Goal: Information Seeking & Learning: Learn about a topic

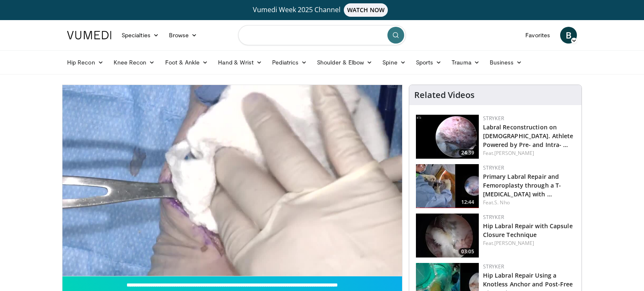
click at [268, 35] on input "Search topics, interventions" at bounding box center [322, 35] width 168 height 20
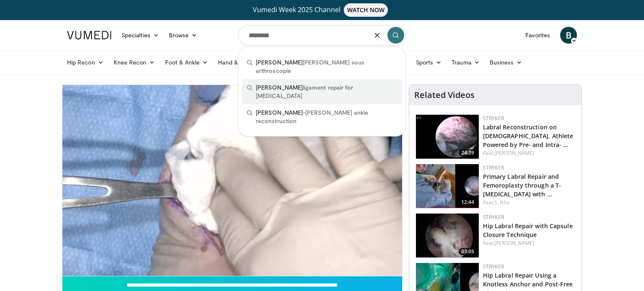
click at [273, 84] on span "[PERSON_NAME]" at bounding box center [279, 87] width 47 height 7
type input "**********"
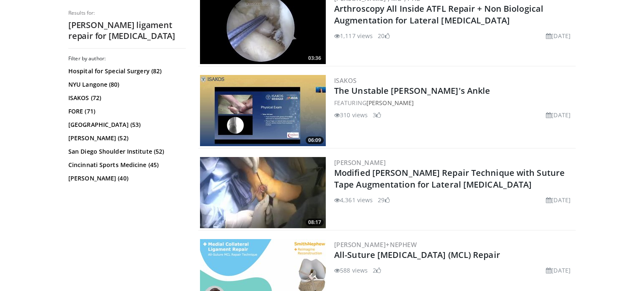
scroll to position [781, 0]
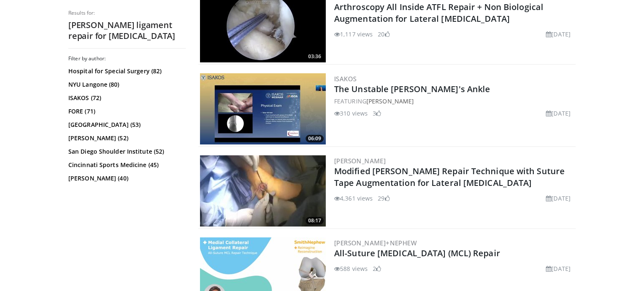
click at [257, 182] on img at bounding box center [263, 191] width 126 height 71
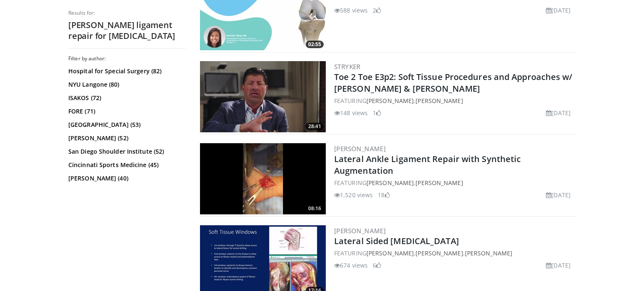
scroll to position [1048, 0]
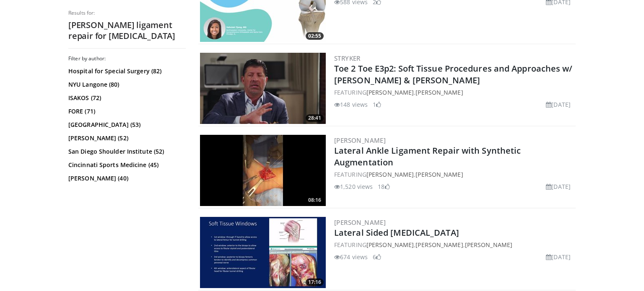
click at [275, 179] on img at bounding box center [263, 170] width 126 height 71
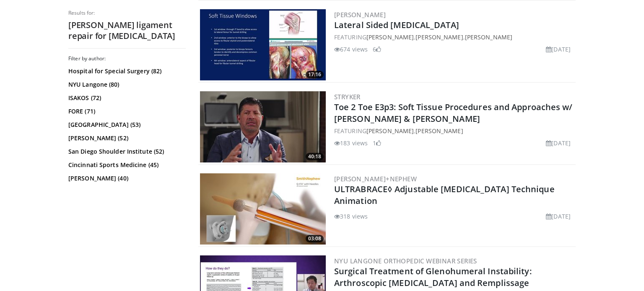
scroll to position [1260, 0]
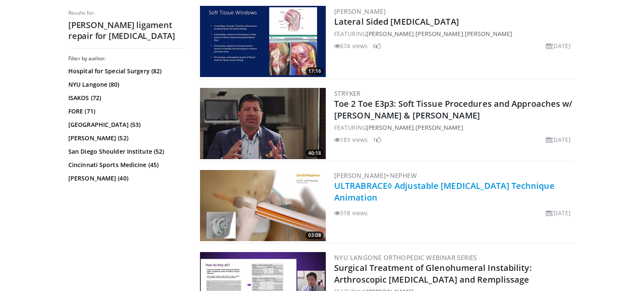
click at [412, 184] on link "ULTRABRACE◊ Adjustable [MEDICAL_DATA] Technique Animation" at bounding box center [444, 191] width 221 height 23
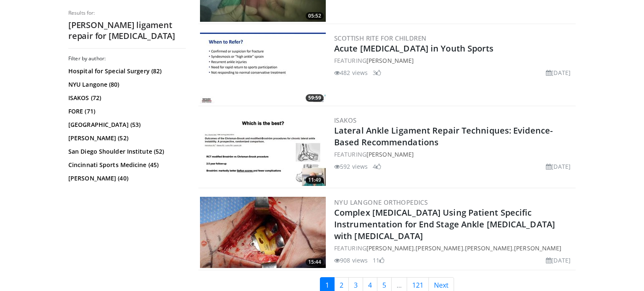
scroll to position [2054, 0]
click at [265, 155] on img at bounding box center [263, 150] width 126 height 71
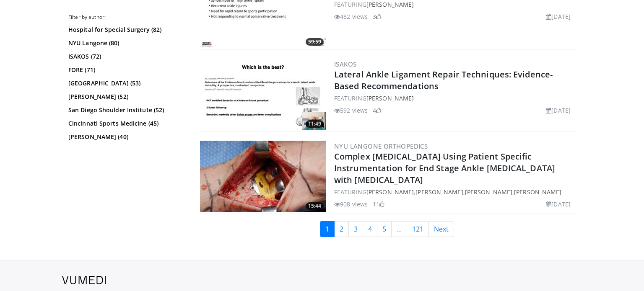
scroll to position [2112, 0]
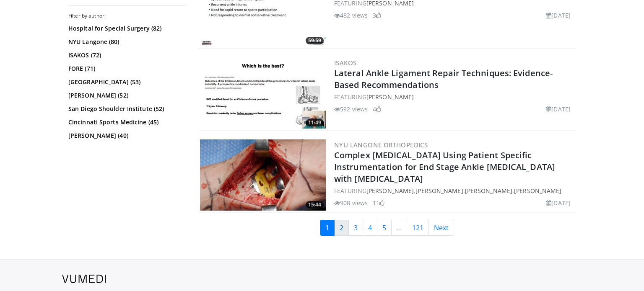
click at [340, 224] on link "2" at bounding box center [341, 228] width 15 height 16
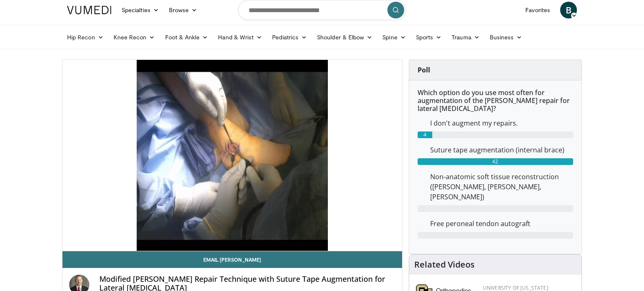
scroll to position [25, 0]
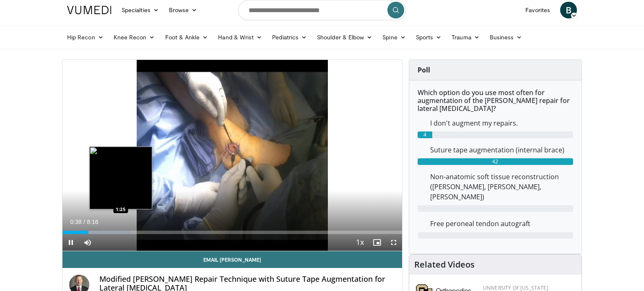
click at [121, 231] on div "Progress Bar" at bounding box center [116, 232] width 27 height 3
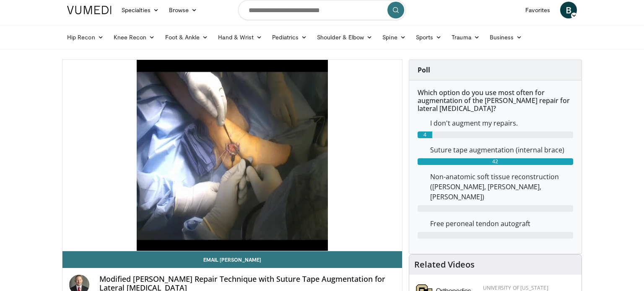
click at [73, 240] on div "10 seconds Tap to unmute" at bounding box center [232, 155] width 340 height 191
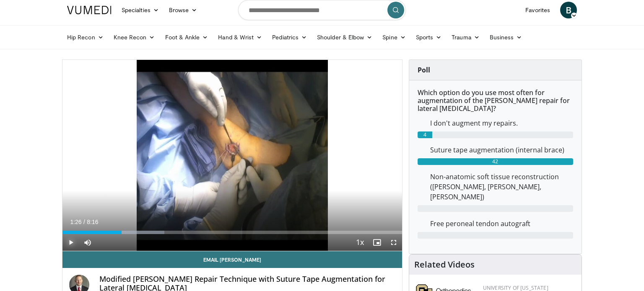
click at [73, 240] on span "Video Player" at bounding box center [70, 242] width 17 height 17
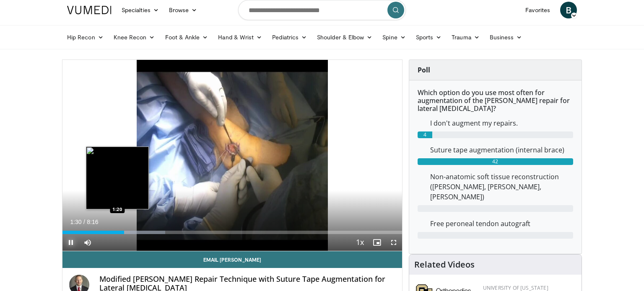
click at [117, 232] on div "1:30" at bounding box center [93, 232] width 62 height 3
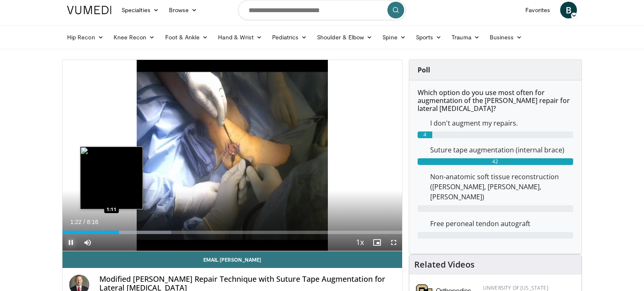
click at [112, 232] on div "1:22" at bounding box center [90, 232] width 57 height 3
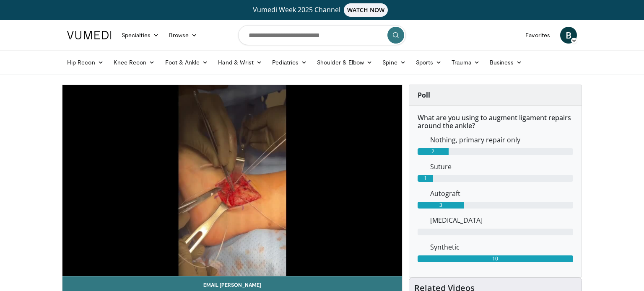
scroll to position [13, 0]
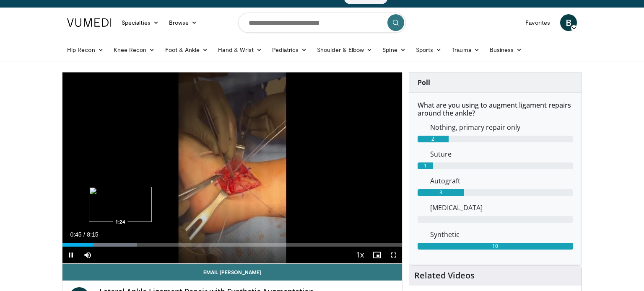
click at [120, 244] on div "Progress Bar" at bounding box center [104, 245] width 66 height 3
click at [101, 245] on div "1:28" at bounding box center [92, 245] width 60 height 3
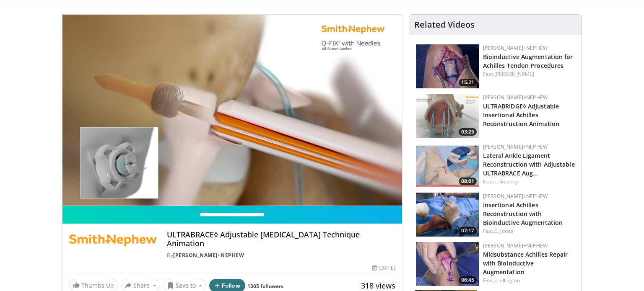
scroll to position [70, 0]
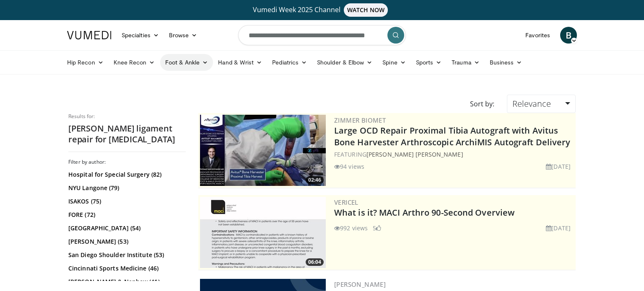
click at [195, 62] on link "Foot & Ankle" at bounding box center [186, 62] width 53 height 17
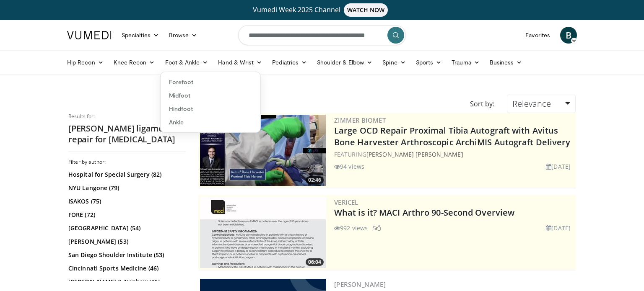
click at [296, 73] on ul "Hip Recon Hip Arthroplasty Revision Hip Arthroplasty Hip Preservation Knee Reco…" at bounding box center [322, 62] width 520 height 23
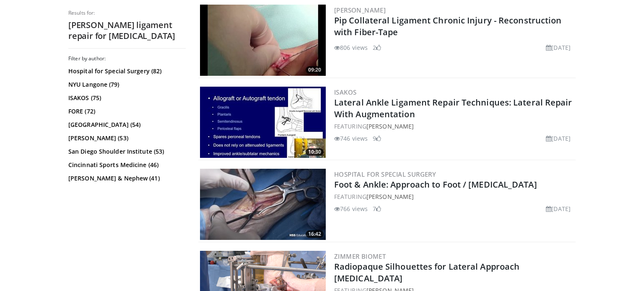
scroll to position [525, 0]
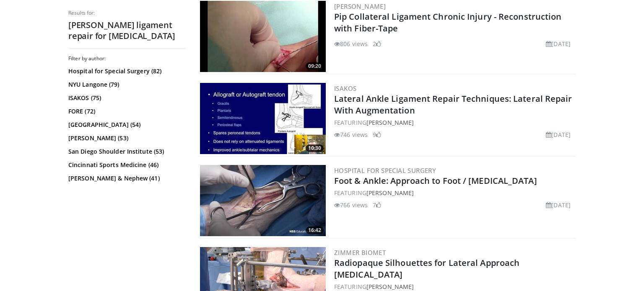
click at [245, 118] on img at bounding box center [263, 118] width 126 height 71
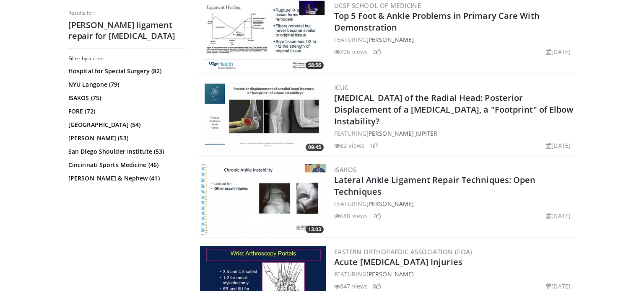
scroll to position [0, 0]
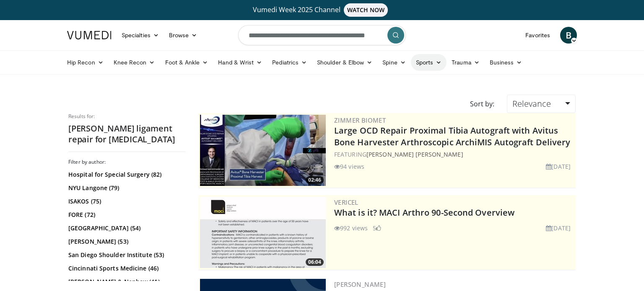
click at [430, 60] on link "Sports" at bounding box center [429, 62] width 36 height 17
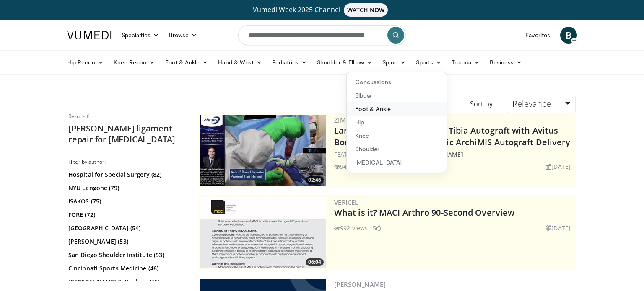
click at [378, 109] on link "Foot & Ankle" at bounding box center [397, 108] width 100 height 13
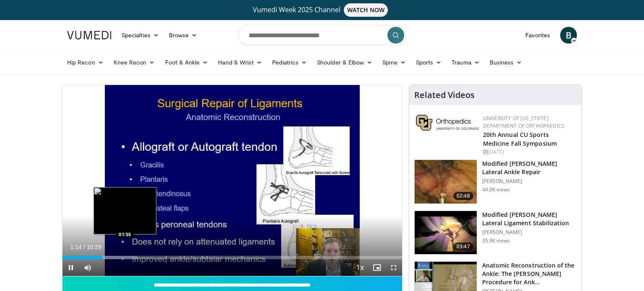
click at [125, 257] on div "Progress Bar" at bounding box center [111, 257] width 52 height 3
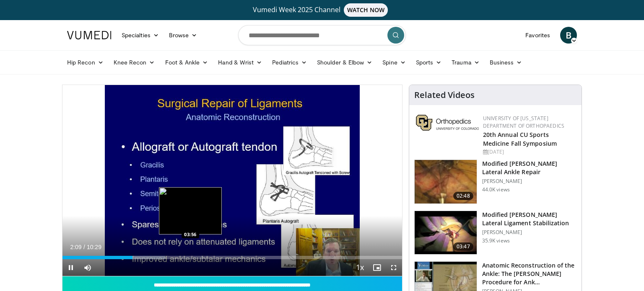
click at [190, 257] on div "Loaded : 30.22% 02:10 03:56" at bounding box center [232, 257] width 340 height 3
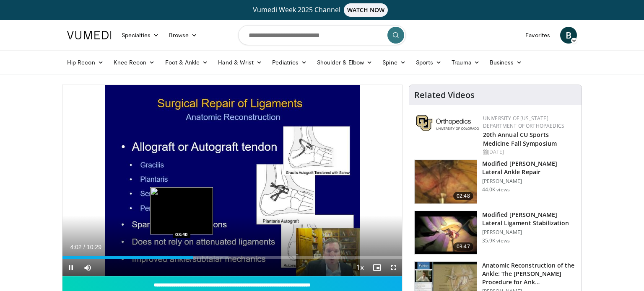
click at [181, 257] on div "04:02" at bounding box center [127, 257] width 131 height 3
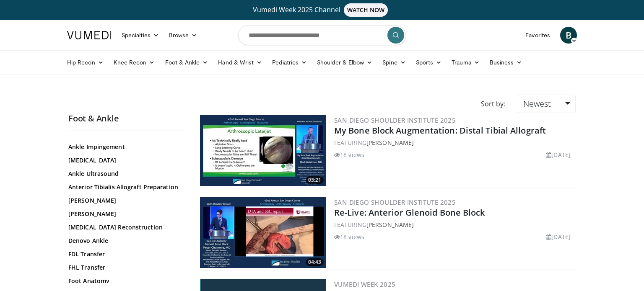
scroll to position [135, 0]
click at [82, 198] on link "[PERSON_NAME]" at bounding box center [124, 199] width 113 height 8
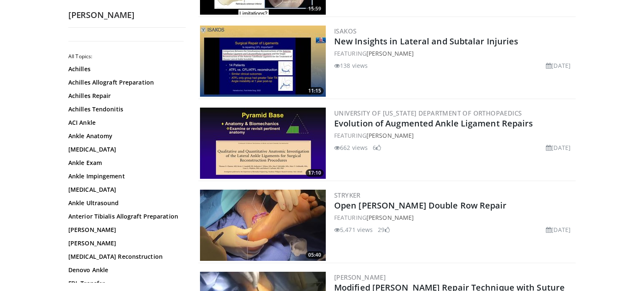
scroll to position [502, 0]
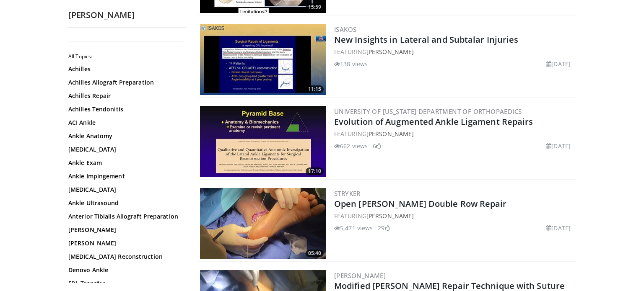
click at [261, 211] on img at bounding box center [263, 223] width 126 height 71
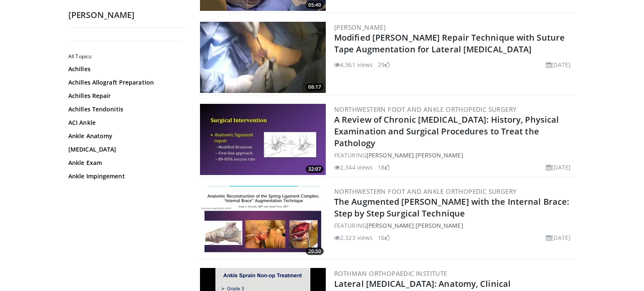
scroll to position [0, 0]
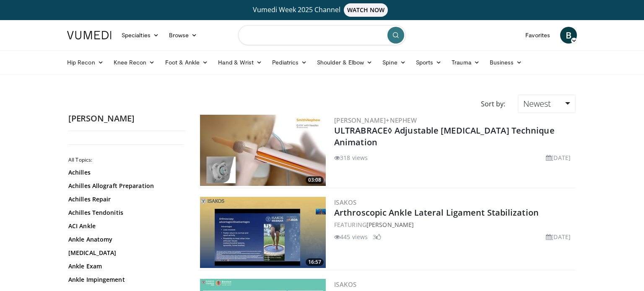
click at [283, 36] on input "Search topics, interventions" at bounding box center [322, 35] width 168 height 20
type input "*******"
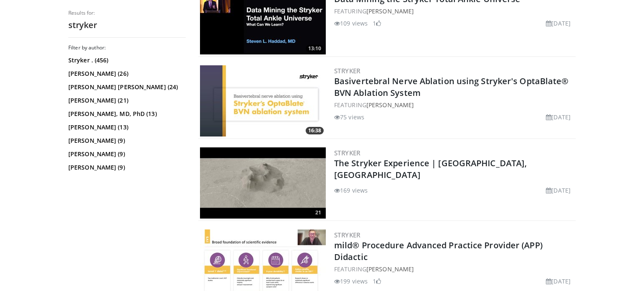
scroll to position [461, 0]
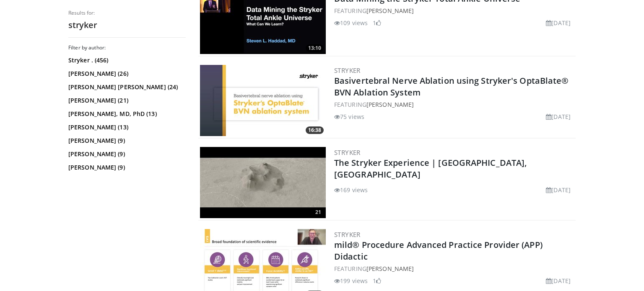
click at [295, 180] on img at bounding box center [263, 182] width 126 height 71
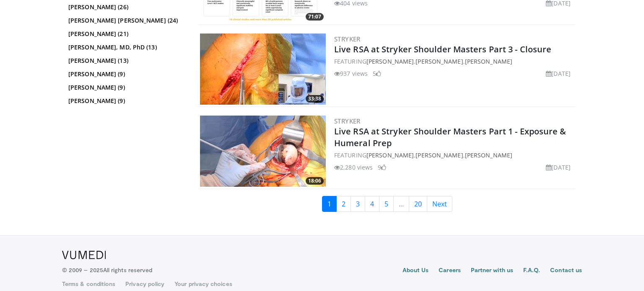
scroll to position [2141, 0]
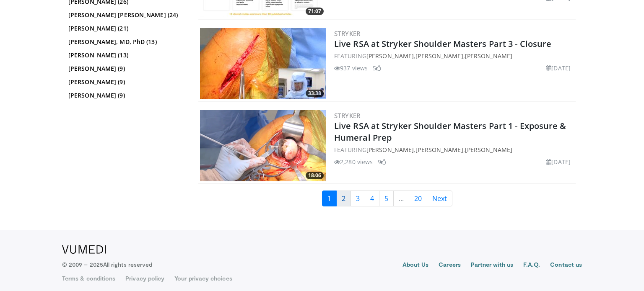
click at [344, 197] on link "2" at bounding box center [343, 199] width 15 height 16
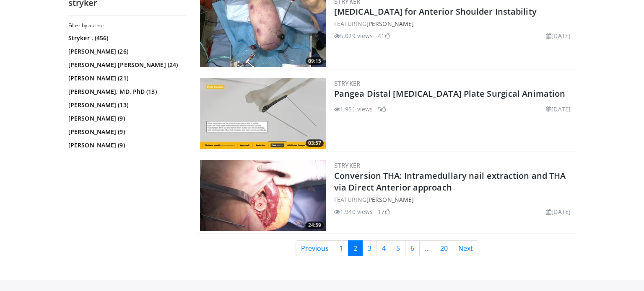
scroll to position [2094, 0]
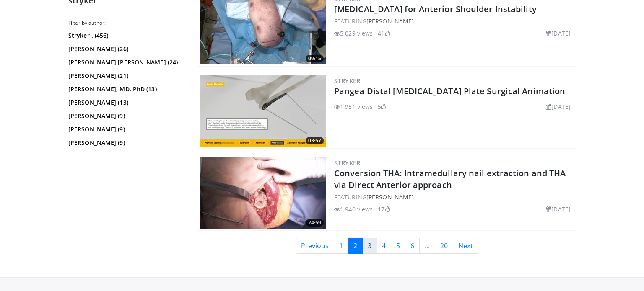
click at [369, 244] on link "3" at bounding box center [369, 246] width 15 height 16
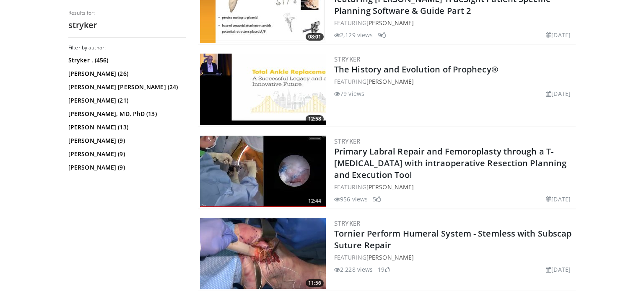
scroll to position [2059, 0]
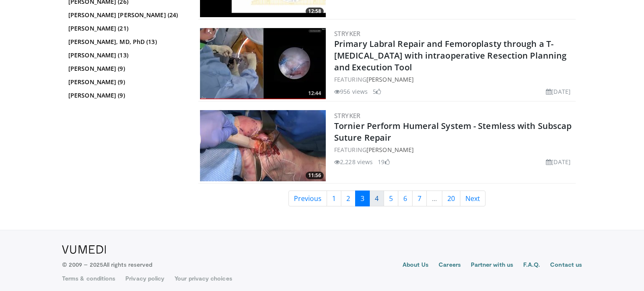
click at [372, 195] on link "4" at bounding box center [376, 199] width 15 height 16
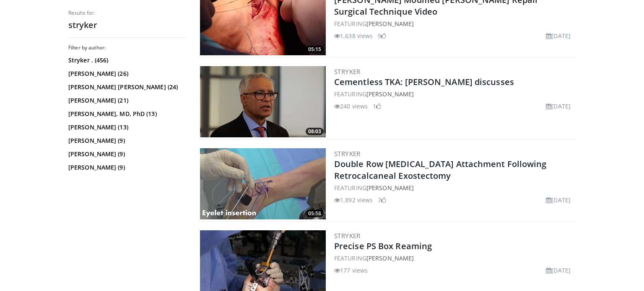
scroll to position [1207, 0]
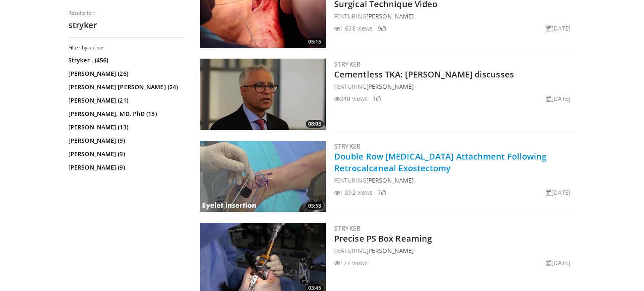
click at [423, 156] on link "Double Row [MEDICAL_DATA] Attachment Following Retrocalcaneal Exostectomy" at bounding box center [440, 162] width 213 height 23
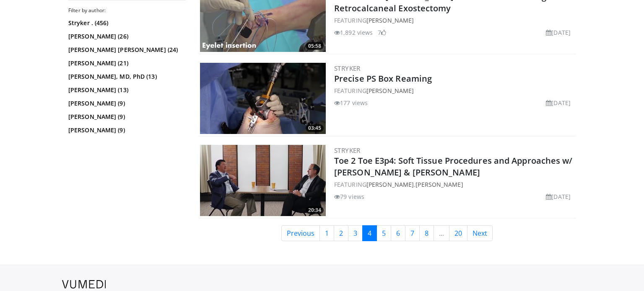
scroll to position [2027, 0]
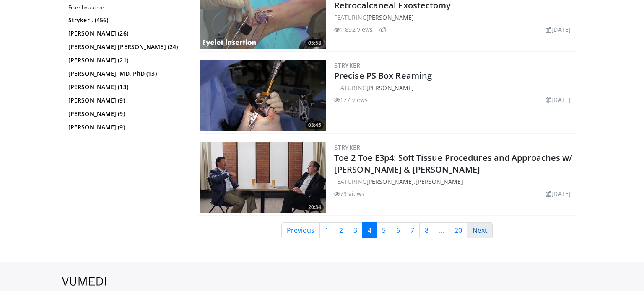
click at [478, 230] on link "Next" at bounding box center [480, 231] width 26 height 16
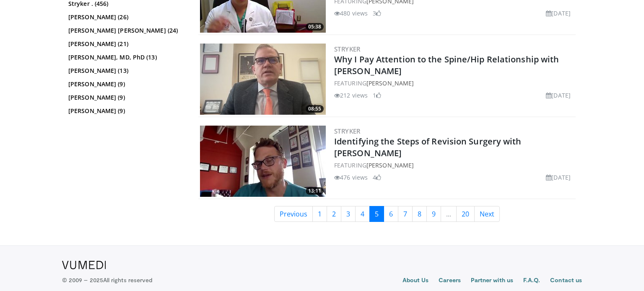
scroll to position [1967, 0]
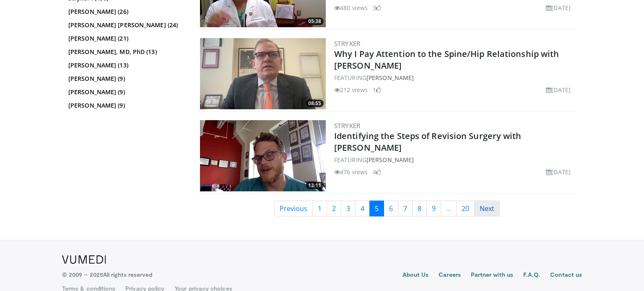
click at [493, 201] on link "Next" at bounding box center [487, 209] width 26 height 16
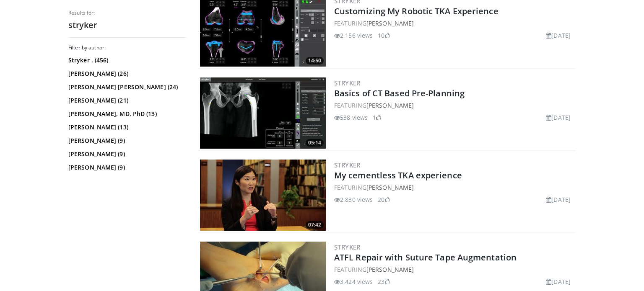
scroll to position [2011, 0]
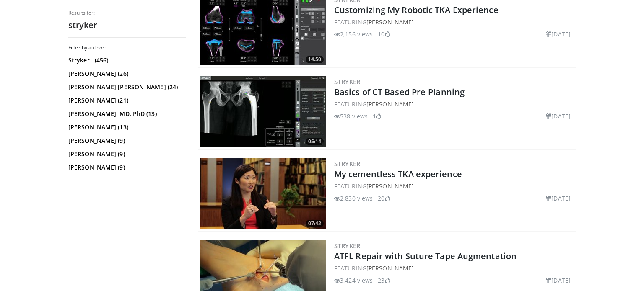
click at [255, 277] on img at bounding box center [263, 276] width 126 height 71
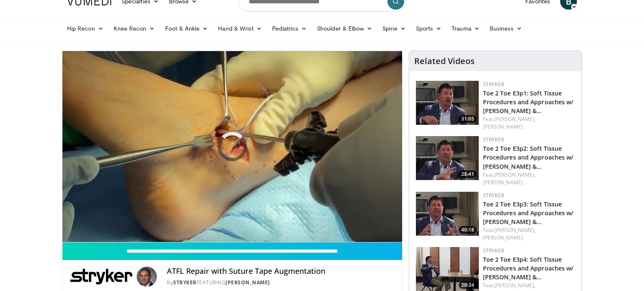
scroll to position [36, 0]
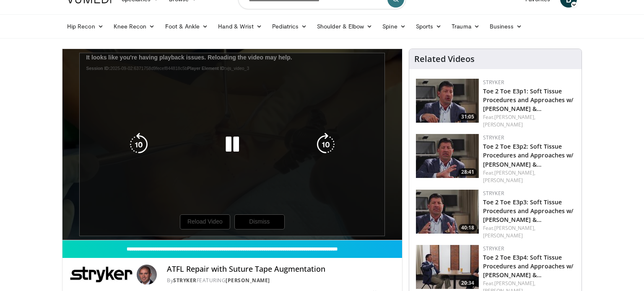
click at [128, 148] on icon "Video Player" at bounding box center [138, 144] width 23 height 23
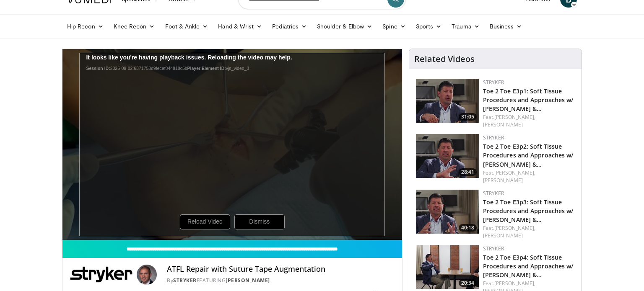
click at [93, 221] on div "10 seconds Tap to unmute" at bounding box center [232, 144] width 340 height 191
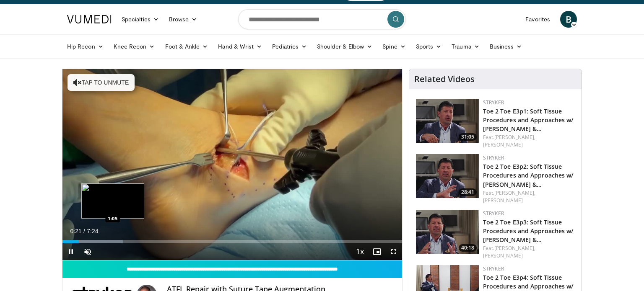
click at [112, 240] on div "Progress Bar" at bounding box center [92, 241] width 60 height 3
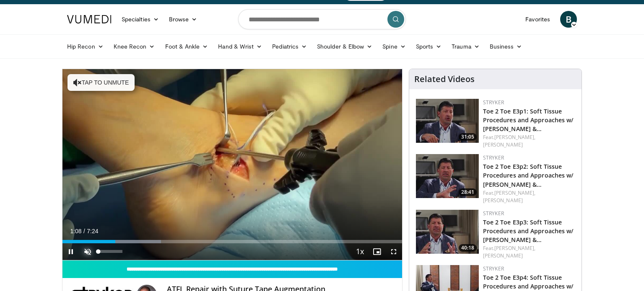
click at [87, 250] on span "Video Player" at bounding box center [87, 252] width 17 height 17
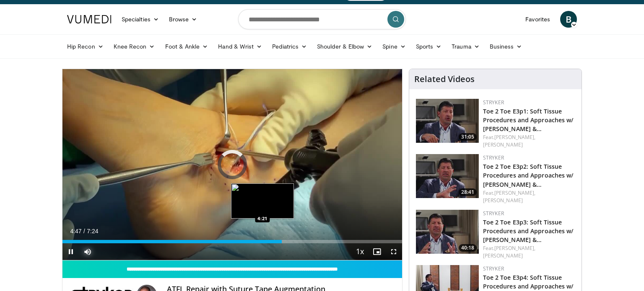
click at [262, 242] on div "4:47" at bounding box center [171, 241] width 219 height 3
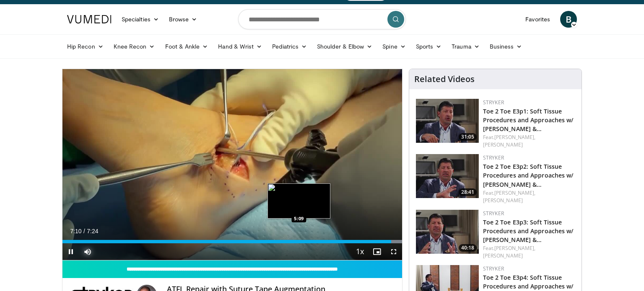
click at [299, 242] on div "7:10" at bounding box center [226, 241] width 329 height 3
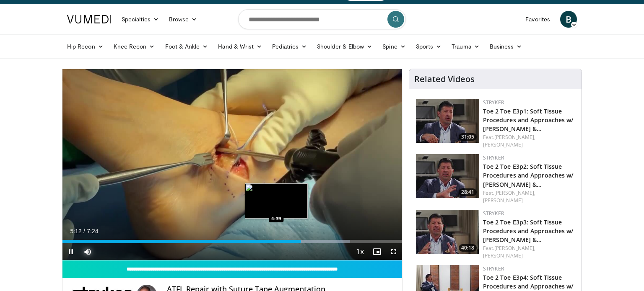
click at [276, 241] on div "5:12" at bounding box center [181, 241] width 238 height 3
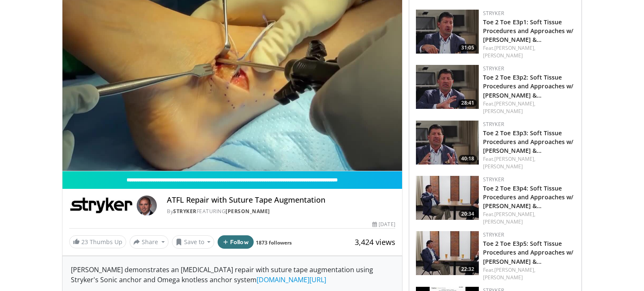
scroll to position [108, 0]
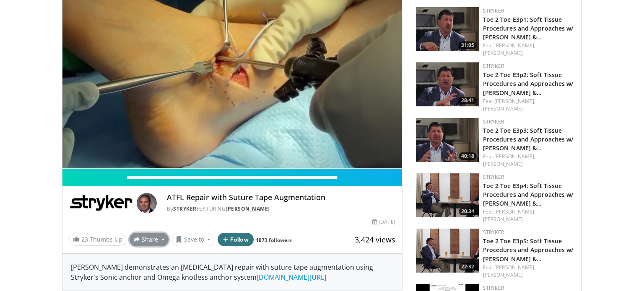
click at [147, 239] on button "Share" at bounding box center [149, 239] width 39 height 13
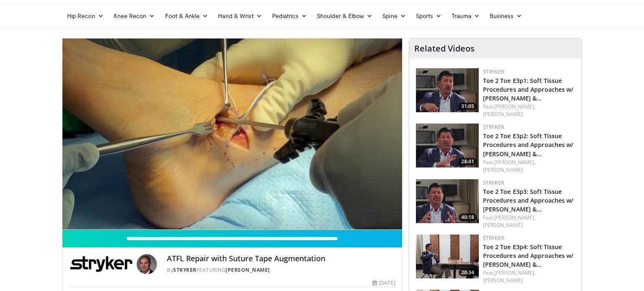
scroll to position [42, 0]
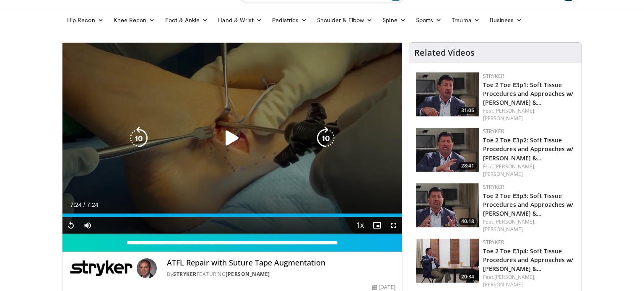
click at [229, 140] on icon "Video Player" at bounding box center [232, 138] width 23 height 23
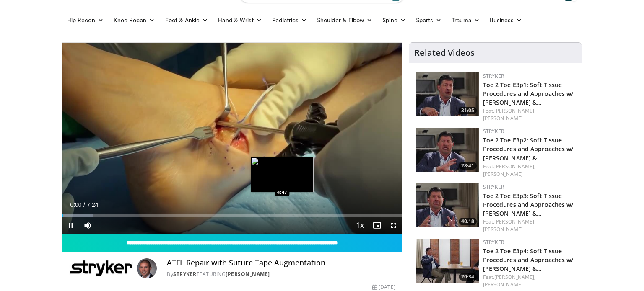
click at [281, 214] on div "Loaded : 8.91% 0:00 4:47" at bounding box center [232, 215] width 340 height 3
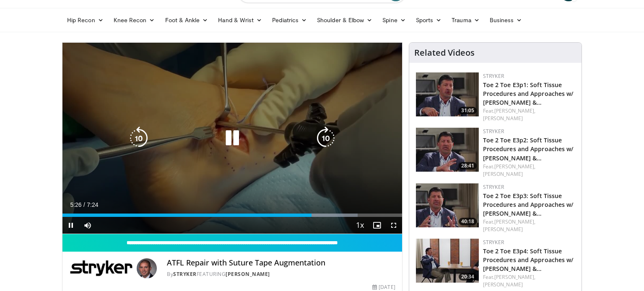
click at [233, 139] on icon "Video Player" at bounding box center [232, 138] width 23 height 23
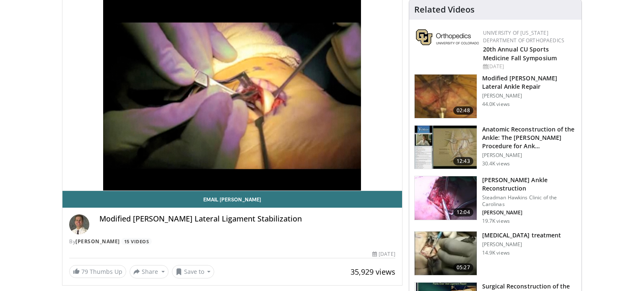
scroll to position [91, 0]
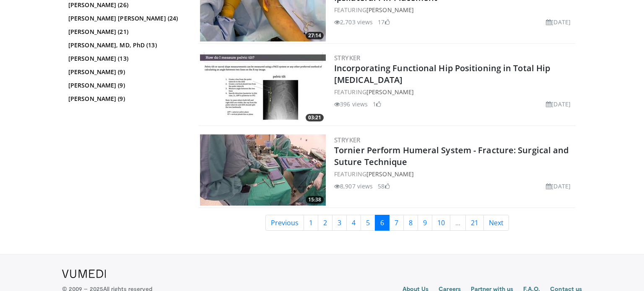
scroll to position [2011, 0]
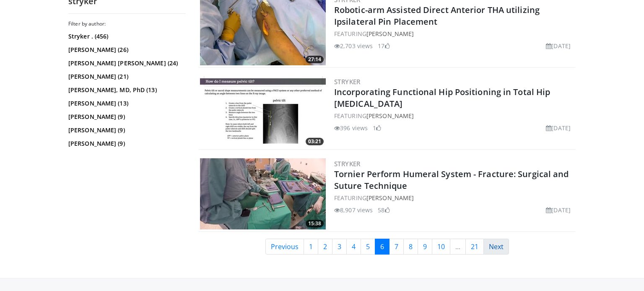
click at [494, 248] on link "Next" at bounding box center [496, 247] width 26 height 16
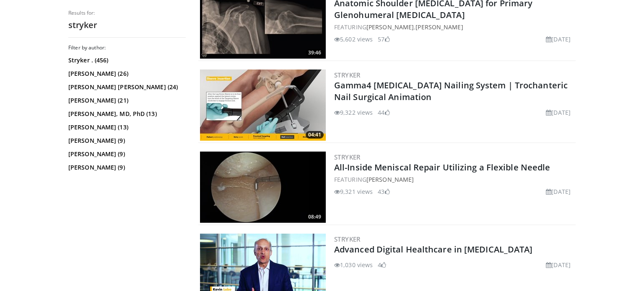
scroll to position [1279, 0]
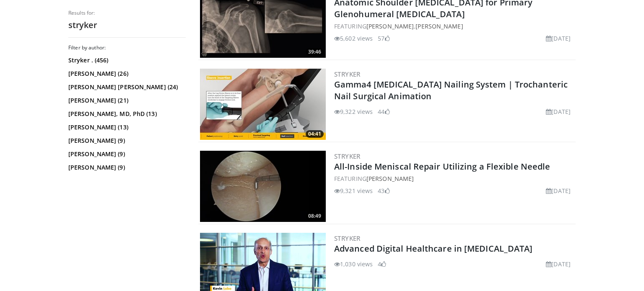
click at [258, 181] on img at bounding box center [263, 186] width 126 height 71
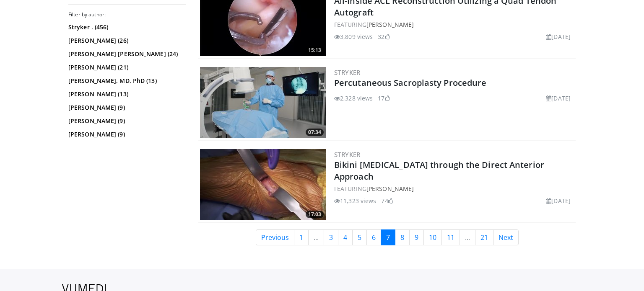
scroll to position [2021, 0]
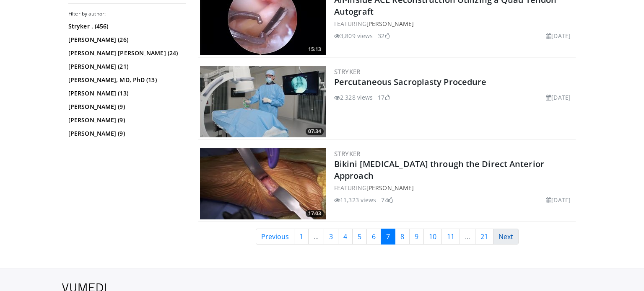
click at [508, 231] on link "Next" at bounding box center [506, 237] width 26 height 16
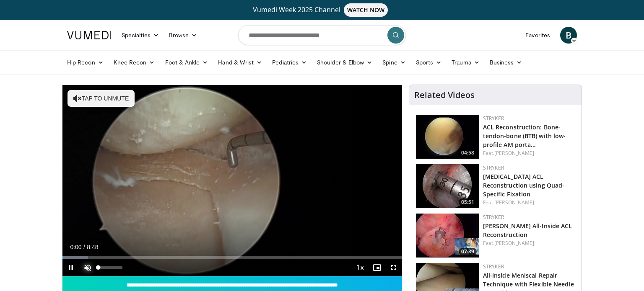
click at [89, 267] on span "Video Player" at bounding box center [87, 268] width 17 height 17
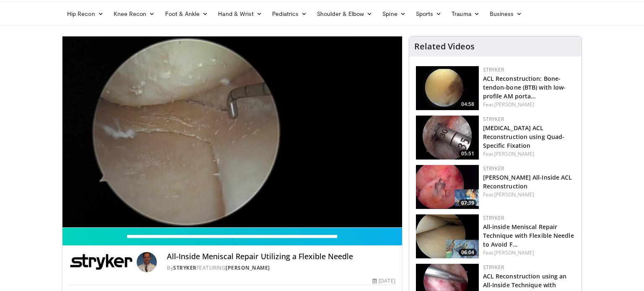
scroll to position [49, 0]
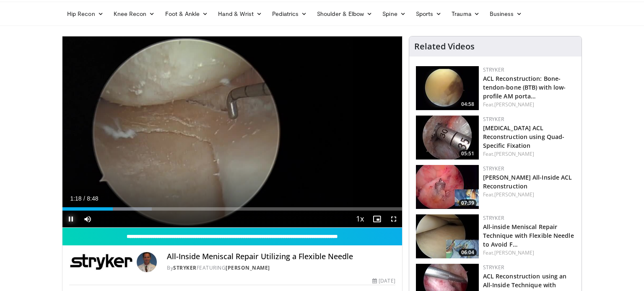
click at [71, 221] on span "Video Player" at bounding box center [70, 219] width 17 height 17
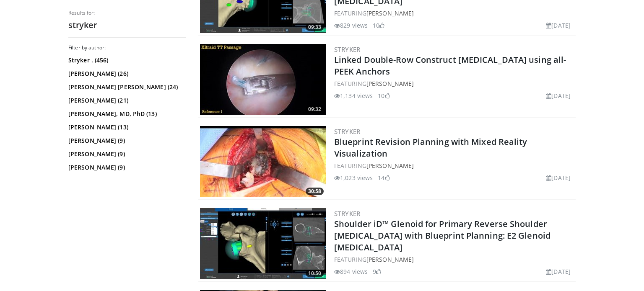
scroll to position [1385, 0]
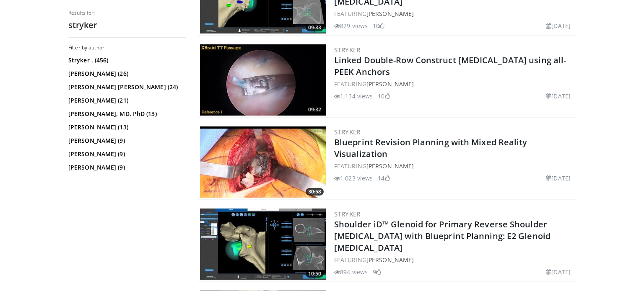
click at [257, 82] on img at bounding box center [263, 79] width 126 height 71
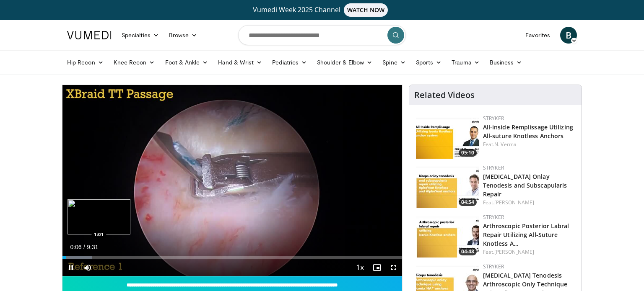
click at [99, 257] on div "Loaded : 8.67% 0:06 1:01" at bounding box center [232, 257] width 340 height 3
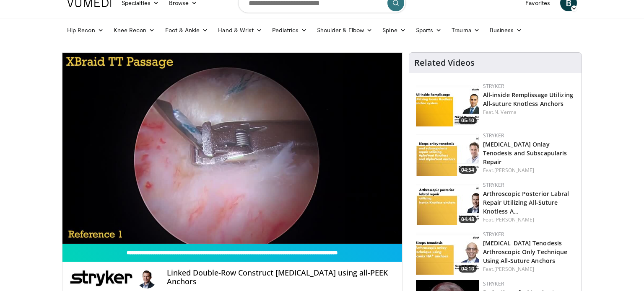
scroll to position [35, 0]
